Goal: Task Accomplishment & Management: Complete application form

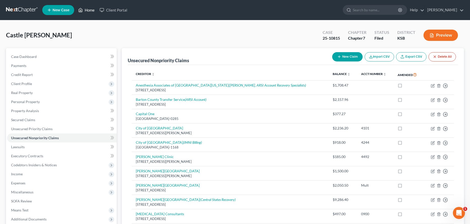
click at [93, 10] on link "Home" at bounding box center [86, 10] width 21 height 9
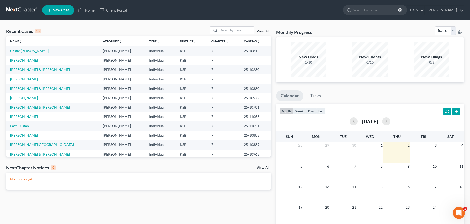
click at [67, 10] on span "New Case" at bounding box center [61, 10] width 17 height 4
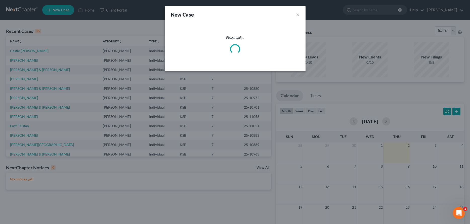
select select "31"
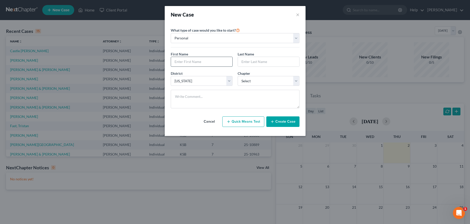
click at [184, 64] on input "text" at bounding box center [201, 62] width 61 height 10
type input "[PERSON_NAME]"
select select "0"
click at [277, 120] on button "Create Case" at bounding box center [282, 122] width 33 height 11
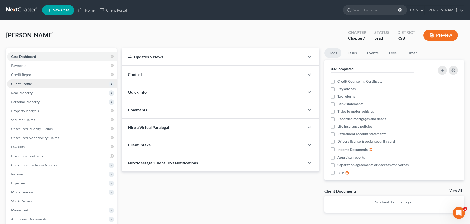
click at [51, 83] on span "Client Profile" at bounding box center [62, 83] width 110 height 9
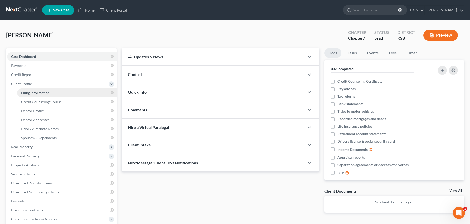
click at [41, 95] on span "Filing Information" at bounding box center [35, 93] width 28 height 4
select select "1"
select select "0"
select select "31"
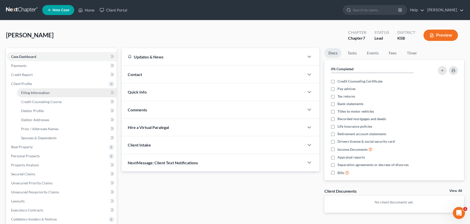
select select "17"
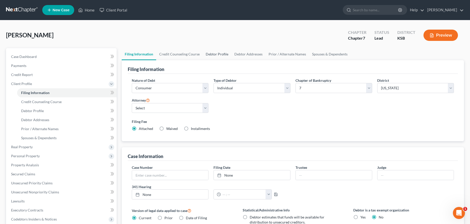
click at [209, 54] on link "Debtor Profile" at bounding box center [217, 54] width 29 height 12
select select "0"
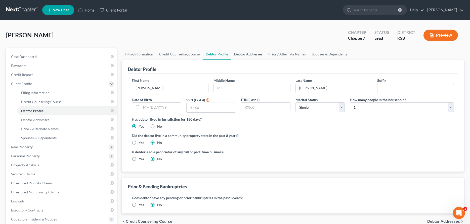
click at [238, 54] on link "Debtor Addresses" at bounding box center [248, 54] width 34 height 12
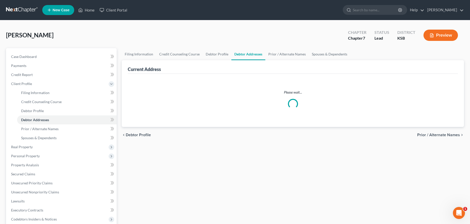
select select "0"
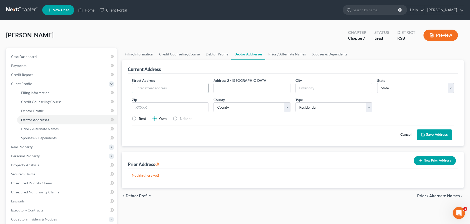
click at [139, 90] on input "text" at bounding box center [170, 88] width 76 height 10
type input "[STREET_ADDRESS]"
type input "[PERSON_NAME]"
select select "17"
type input "67501"
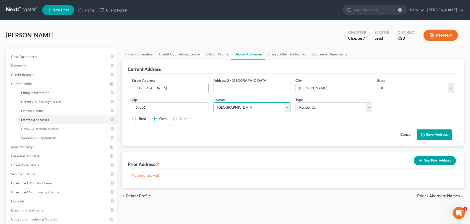
select select "77"
click at [139, 119] on label "Rent" at bounding box center [142, 118] width 7 height 5
click at [141, 119] on input "Rent" at bounding box center [142, 117] width 3 height 3
radio input "true"
click at [434, 132] on button "Save Address" at bounding box center [434, 135] width 35 height 11
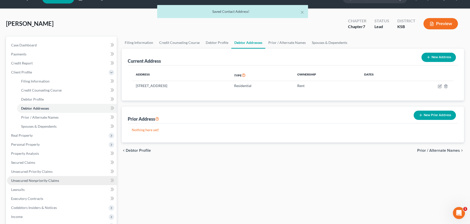
scroll to position [26, 0]
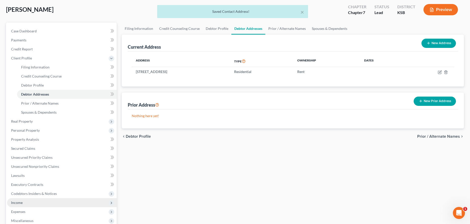
click at [37, 202] on span "Income" at bounding box center [62, 203] width 110 height 9
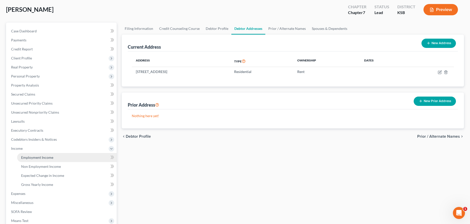
click at [40, 158] on span "Employment Income" at bounding box center [37, 158] width 32 height 4
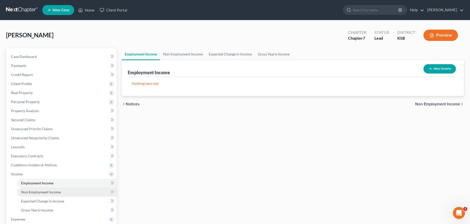
click at [47, 193] on span "Non Employment Income" at bounding box center [41, 192] width 40 height 4
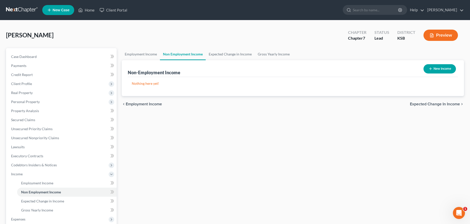
click at [449, 66] on button "New Income" at bounding box center [439, 68] width 32 height 9
select select "0"
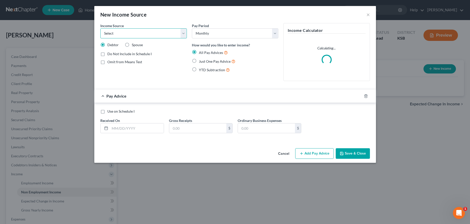
click at [100, 28] on select "Select Unemployment Disability (from employer) Pension Retirement Social Securi…" at bounding box center [143, 33] width 86 height 10
select select "4"
click option "Social Security / Social Security Disability" at bounding box center [0, 0] width 0 height 0
click at [120, 129] on input "text" at bounding box center [137, 129] width 54 height 10
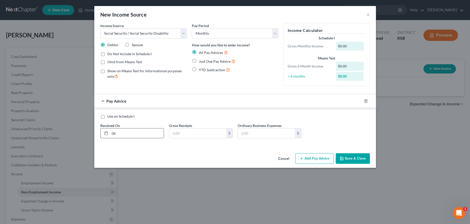
type input "0"
type input "[DATE]"
click at [243, 135] on input "text" at bounding box center [266, 134] width 57 height 10
type input "1,999.00"
click at [310, 159] on button "Add Pay Advice" at bounding box center [314, 159] width 38 height 11
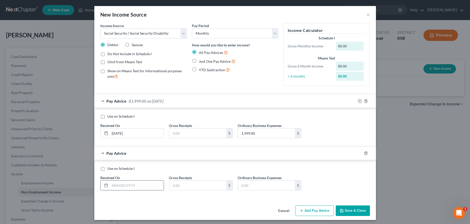
click at [152, 188] on input "text" at bounding box center [137, 186] width 54 height 10
type input "[DATE]"
type input "1,999.00"
drag, startPoint x: 361, startPoint y: 154, endPoint x: 357, endPoint y: 154, distance: 3.5
click at [361, 153] on icon "button" at bounding box center [360, 154] width 4 height 4
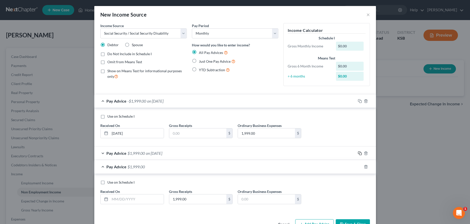
scroll to position [16, 0]
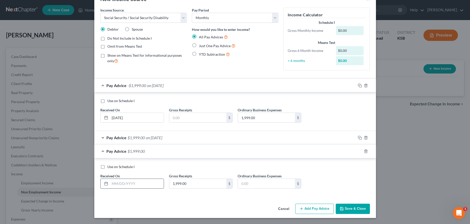
click at [122, 185] on input "text" at bounding box center [137, 184] width 54 height 10
type input "[DATE]"
click at [361, 150] on icon "button" at bounding box center [360, 152] width 4 height 4
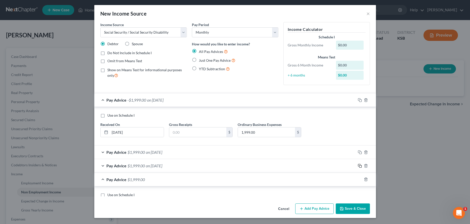
scroll to position [2, 0]
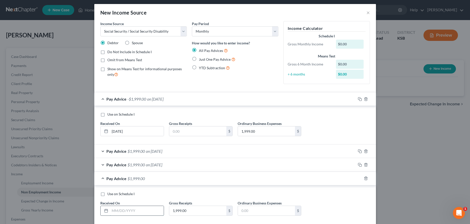
click at [147, 212] on input "text" at bounding box center [137, 211] width 54 height 10
type input "[DATE]"
click at [361, 179] on icon "button" at bounding box center [360, 179] width 4 height 4
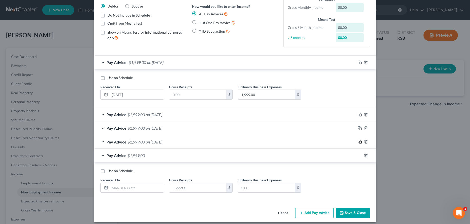
scroll to position [43, 0]
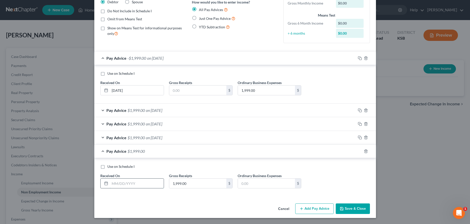
click at [139, 183] on input "text" at bounding box center [137, 184] width 54 height 10
type input "[DATE]"
drag, startPoint x: 361, startPoint y: 151, endPoint x: 294, endPoint y: 157, distance: 67.1
click at [361, 151] on icon "button" at bounding box center [360, 152] width 4 height 4
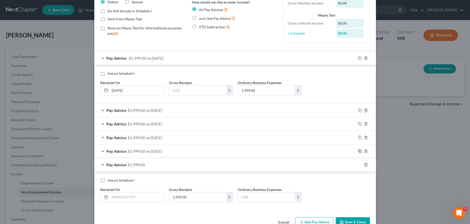
scroll to position [29, 0]
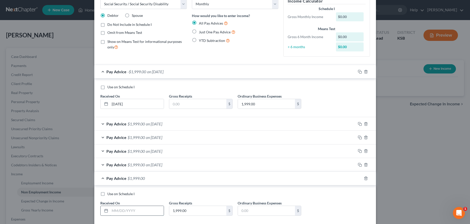
click at [127, 212] on input "text" at bounding box center [137, 211] width 54 height 10
type input "[DATE]"
click at [360, 179] on icon "button" at bounding box center [360, 179] width 4 height 4
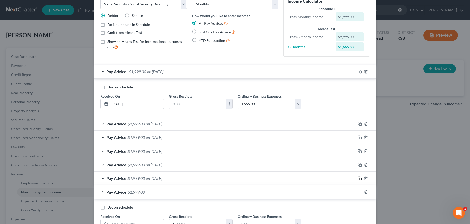
scroll to position [55, 0]
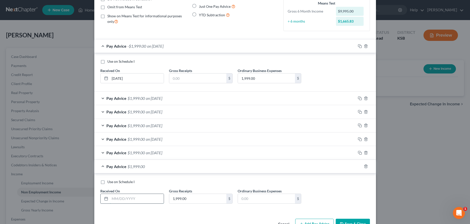
click at [147, 200] on input "text" at bounding box center [137, 199] width 54 height 10
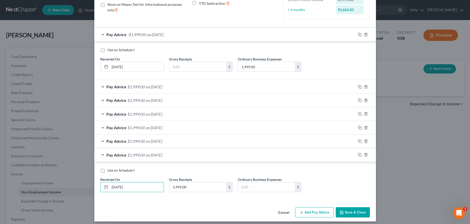
scroll to position [70, 0]
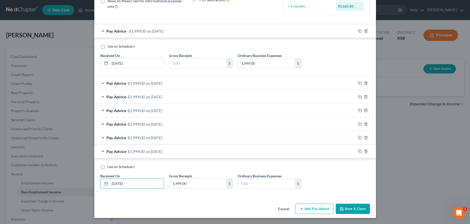
type input "[DATE]"
click at [346, 209] on button "Save & Close" at bounding box center [353, 209] width 34 height 11
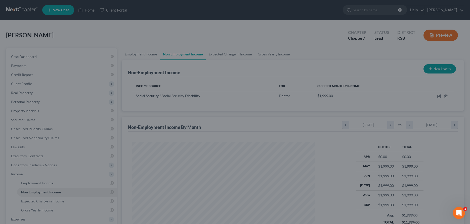
scroll to position [92, 194]
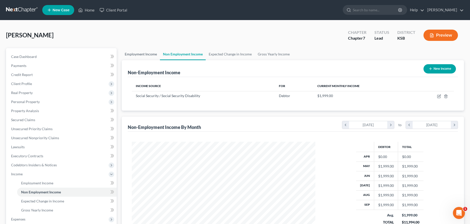
click at [144, 55] on link "Employment Income" at bounding box center [141, 54] width 38 height 12
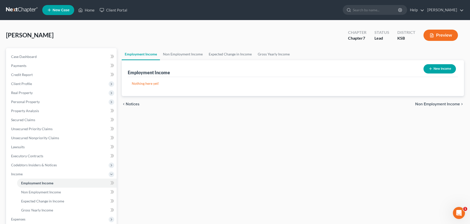
click at [435, 69] on button "New Income" at bounding box center [439, 68] width 32 height 9
select select "0"
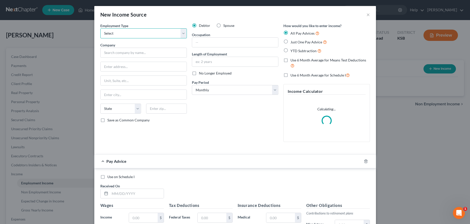
click at [100, 28] on select "Select Full or [DEMOGRAPHIC_DATA] Employment Self Employment" at bounding box center [143, 33] width 86 height 10
select select "0"
click option "Full or [DEMOGRAPHIC_DATA] Employment" at bounding box center [0, 0] width 0 height 0
click at [156, 54] on input "text" at bounding box center [143, 53] width 86 height 10
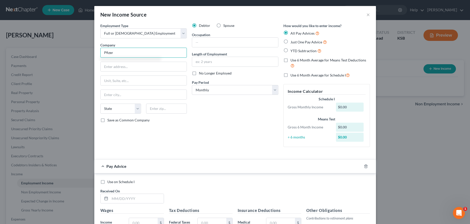
type input "Pfizer"
paste input "1776 Centennial Dr"
type input "1776 Centennial Dr"
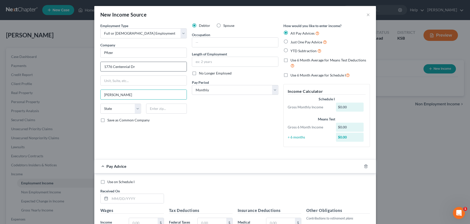
type input "[PERSON_NAME]"
select select "17"
type input "67460"
type input "[PERSON_NAME]"
click at [215, 44] on input "text" at bounding box center [235, 43] width 86 height 10
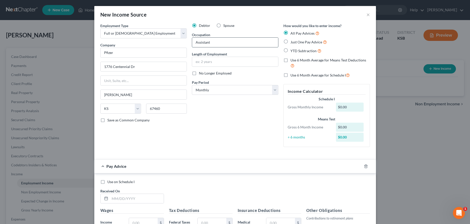
type input "Assistant"
type input "23 Years"
click at [192, 85] on select "Select Monthly Twice Monthly Every Other Week Weekly" at bounding box center [235, 90] width 86 height 10
select select "2"
click option "Every Other Week" at bounding box center [0, 0] width 0 height 0
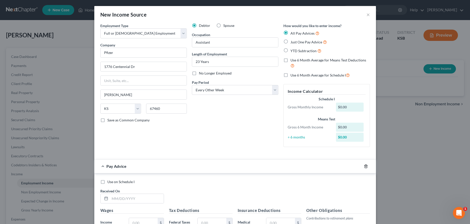
click at [365, 166] on icon "button" at bounding box center [366, 167] width 4 height 4
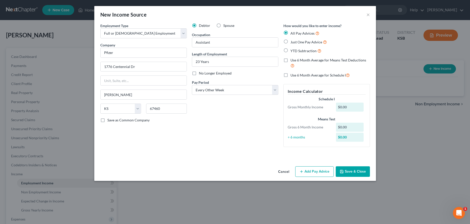
click at [355, 172] on button "Save & Close" at bounding box center [353, 172] width 34 height 11
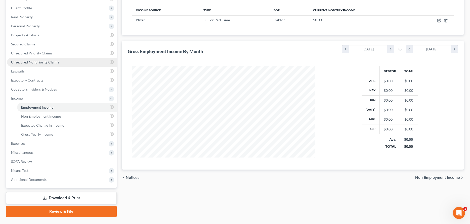
scroll to position [87, 0]
